Goal: Go to known website: Access a specific website the user already knows

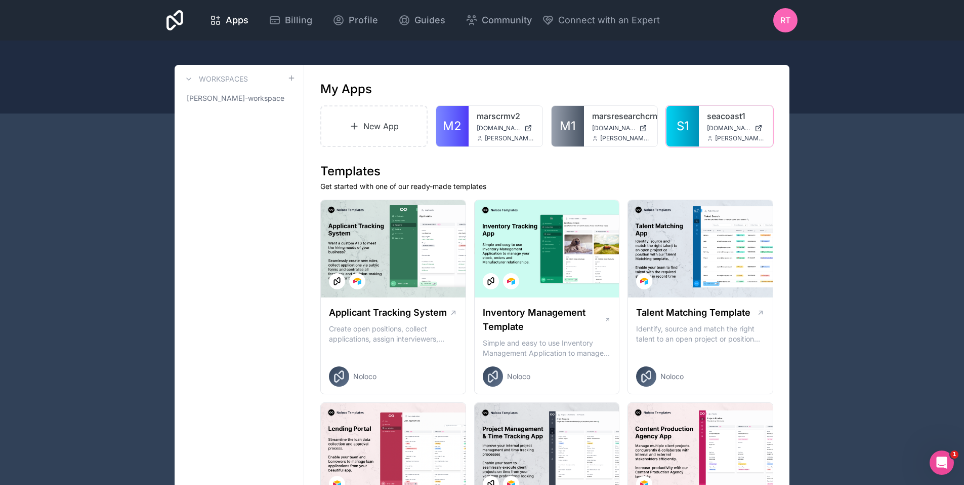
click at [725, 118] on link "seacoast1" at bounding box center [736, 116] width 58 height 12
click at [721, 127] on span "[DOMAIN_NAME]" at bounding box center [729, 128] width 44 height 8
